Goal: Find contact information: Find contact information

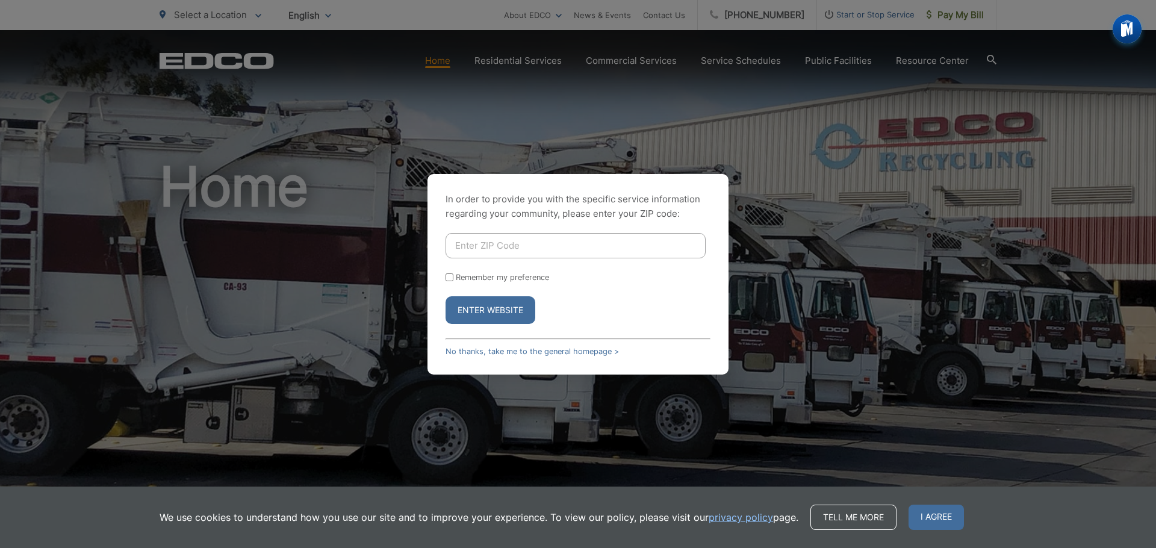
click at [502, 249] on input "Enter ZIP Code" at bounding box center [576, 245] width 260 height 25
type input "92084"
click at [453, 280] on div "Remember my preference" at bounding box center [578, 277] width 265 height 9
click at [453, 278] on input "Remember my preference" at bounding box center [450, 277] width 8 height 8
checkbox input "true"
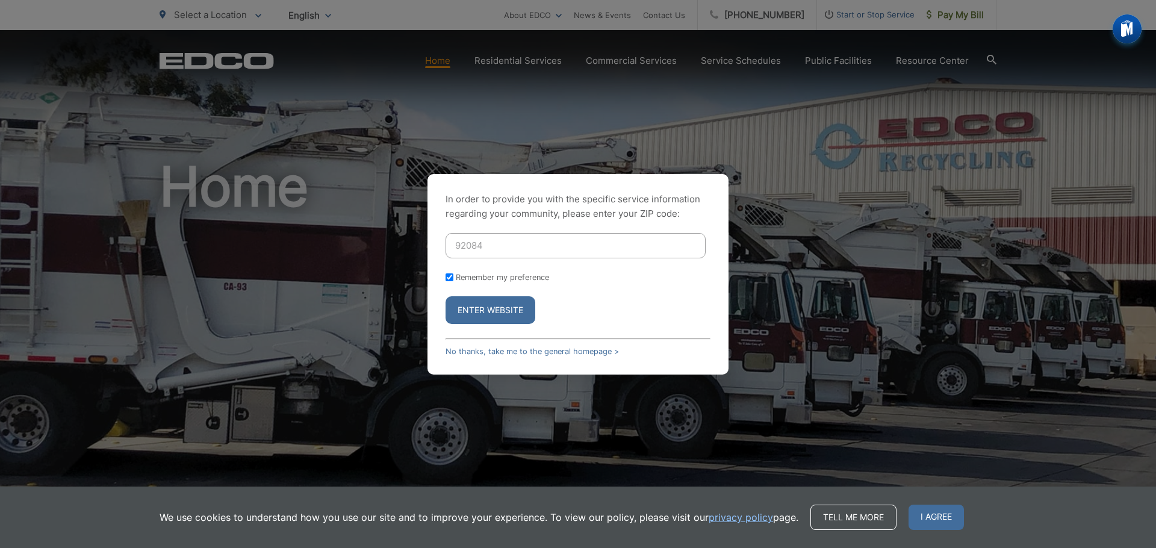
click at [486, 311] on button "Enter Website" at bounding box center [491, 310] width 90 height 28
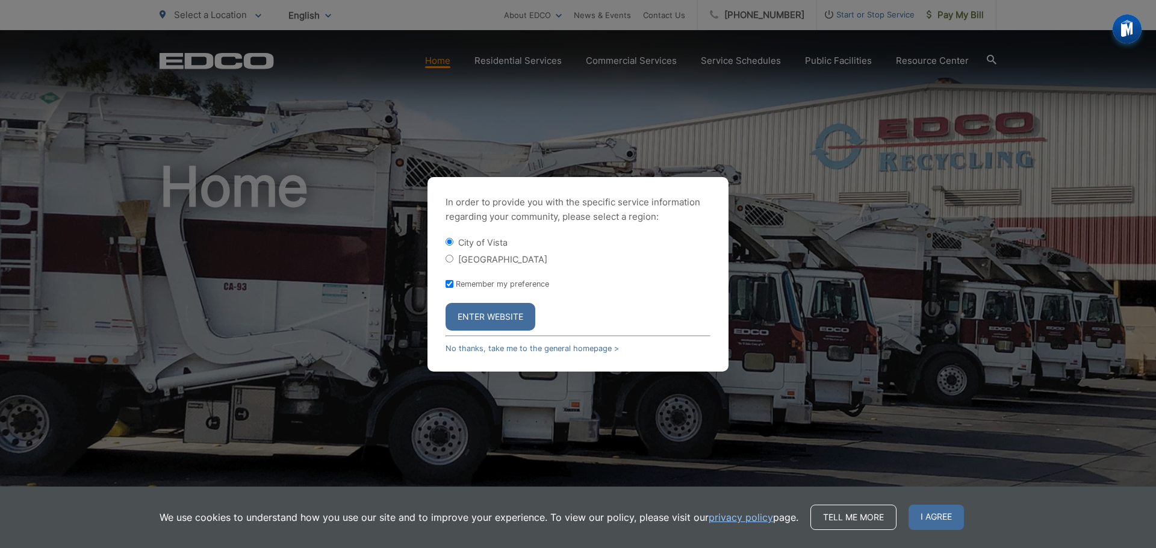
click at [448, 258] on input "[GEOGRAPHIC_DATA]" at bounding box center [450, 259] width 8 height 8
radio input "true"
click at [502, 317] on button "Enter Website" at bounding box center [491, 317] width 90 height 28
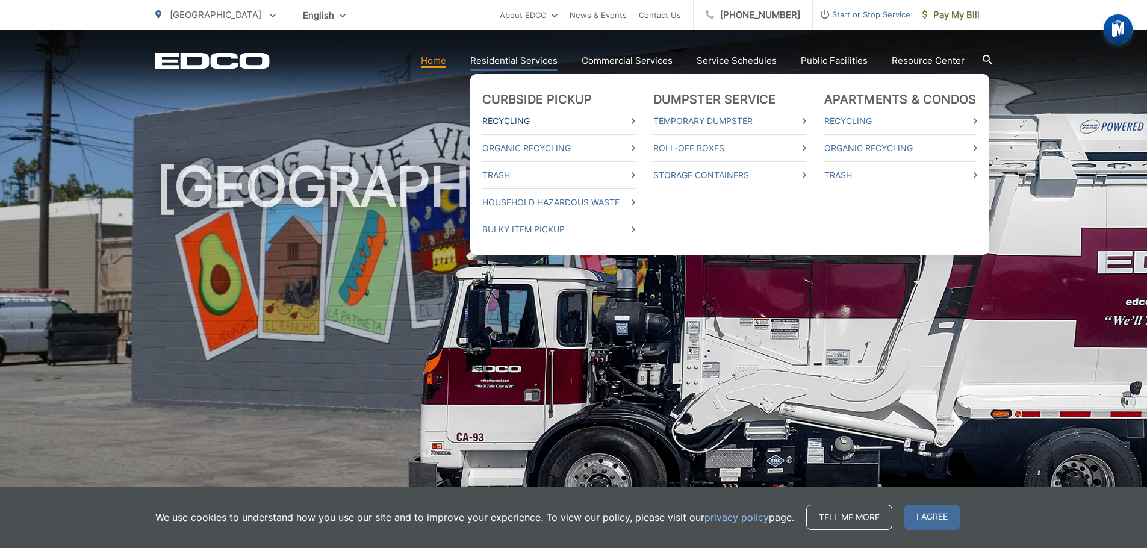
click at [532, 117] on link "Recycling" at bounding box center [558, 121] width 153 height 14
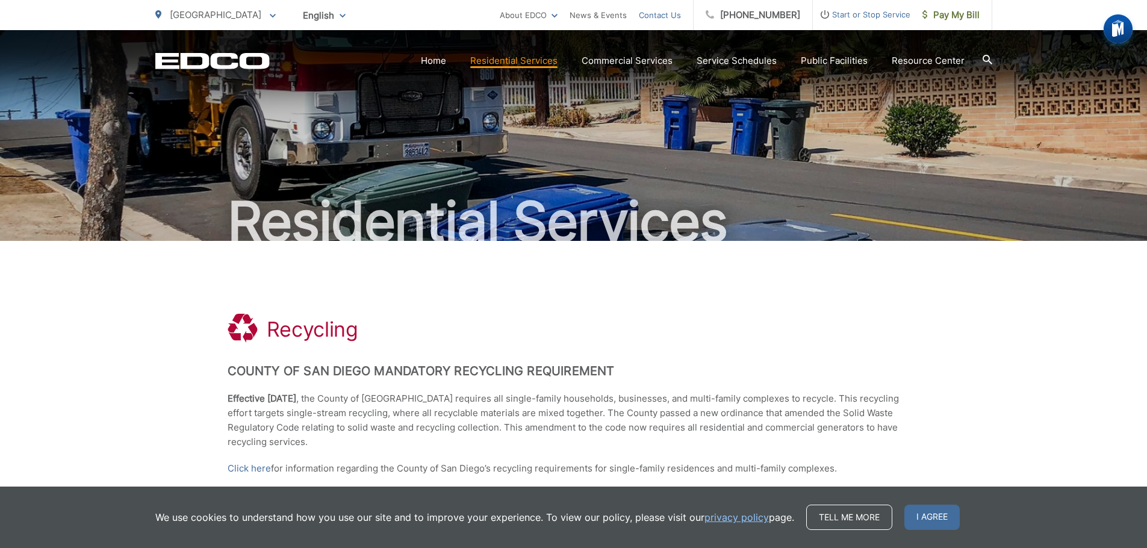
click at [679, 16] on link "Contact Us" at bounding box center [660, 15] width 42 height 14
